Goal: Navigation & Orientation: Find specific page/section

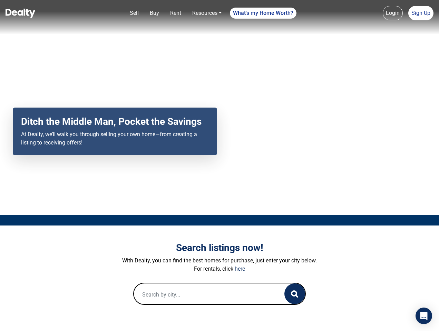
click at [220, 166] on div "Your browser does not support the video tag. Ditch the Middle Man, Pocket the S…" at bounding box center [219, 107] width 439 height 215
click at [134, 13] on link "Sell" at bounding box center [134, 13] width 14 height 14
click at [154, 13] on nav "Sell Buy Rent Resources Loan Calculator Loan Options Find an agent What's my Ho…" at bounding box center [219, 17] width 439 height 35
click at [176, 13] on link "Rent" at bounding box center [175, 13] width 17 height 14
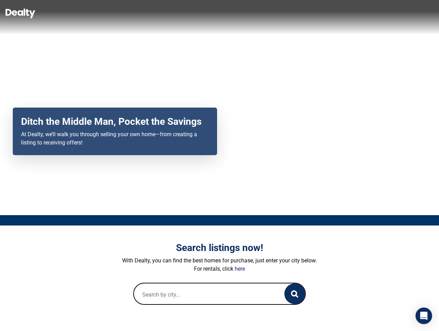
click at [207, 13] on link "Resources" at bounding box center [206, 13] width 35 height 14
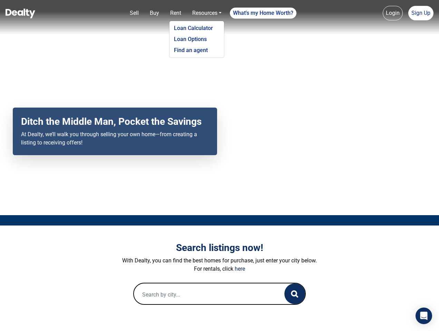
click at [263, 13] on link "What's my Home Worth?" at bounding box center [263, 13] width 67 height 11
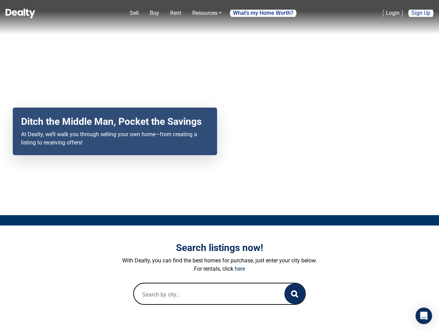
click at [393, 13] on nav "Sell Buy Rent Resources Loan Calculator Loan Options Find an agent What's my Ho…" at bounding box center [219, 17] width 439 height 35
click at [421, 13] on link "Sign Up" at bounding box center [420, 13] width 25 height 14
click at [295, 294] on icon "button" at bounding box center [294, 294] width 7 height 7
click at [424, 316] on icon "Open Intercom Messenger" at bounding box center [423, 316] width 7 height 8
